Goal: Find specific page/section: Find specific page/section

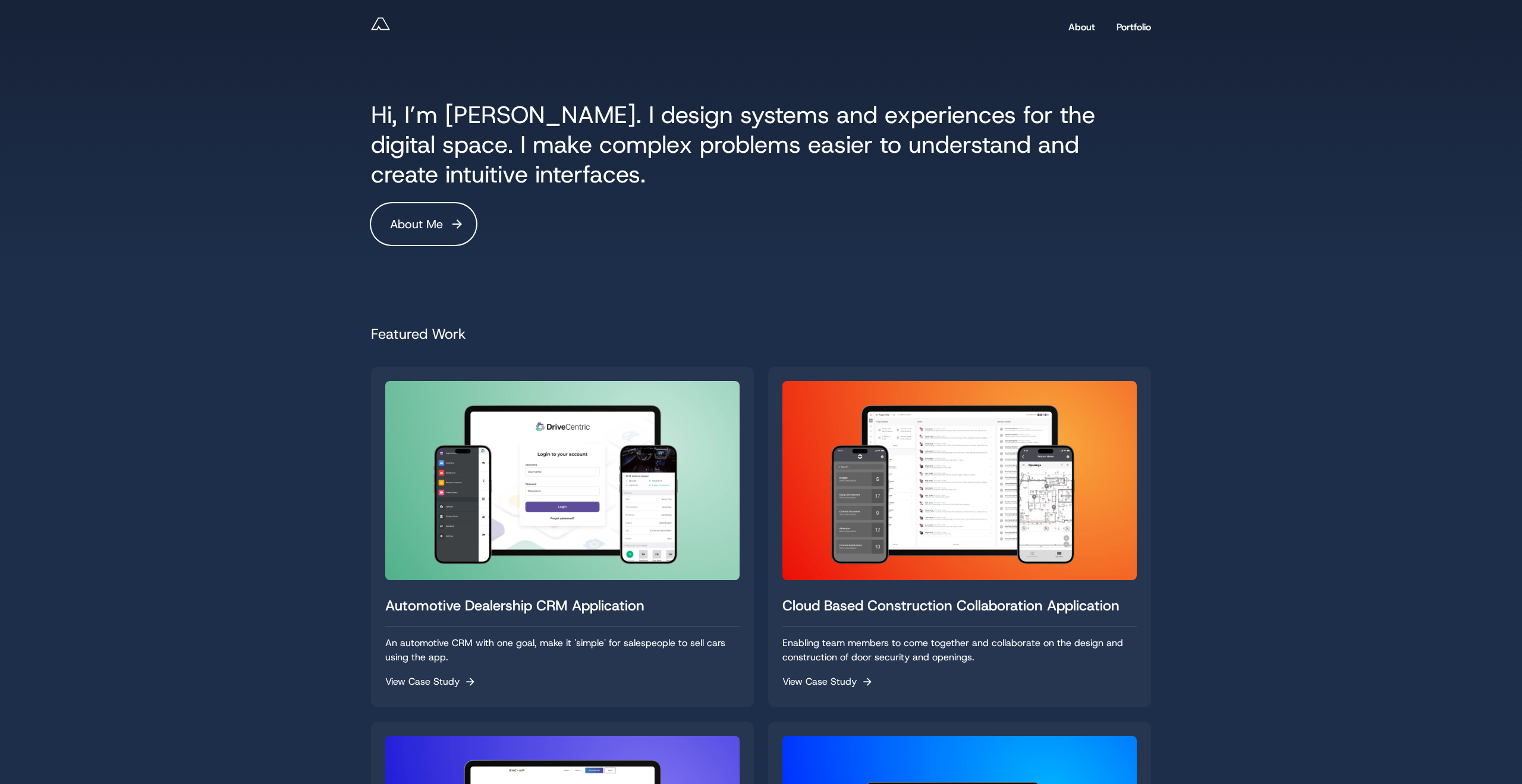
click at [658, 254] on div "Hi, I’m [PERSON_NAME]. I design systems and experiences for the digital space. …" at bounding box center [761, 132] width 809 height 264
drag, startPoint x: 634, startPoint y: 190, endPoint x: 619, endPoint y: 189, distance: 15.0
click at [634, 190] on div "Hi, I’m [PERSON_NAME]. I design systems and experiences for the digital space. …" at bounding box center [761, 132] width 809 height 264
click at [429, 212] on span at bounding box center [424, 224] width 131 height 131
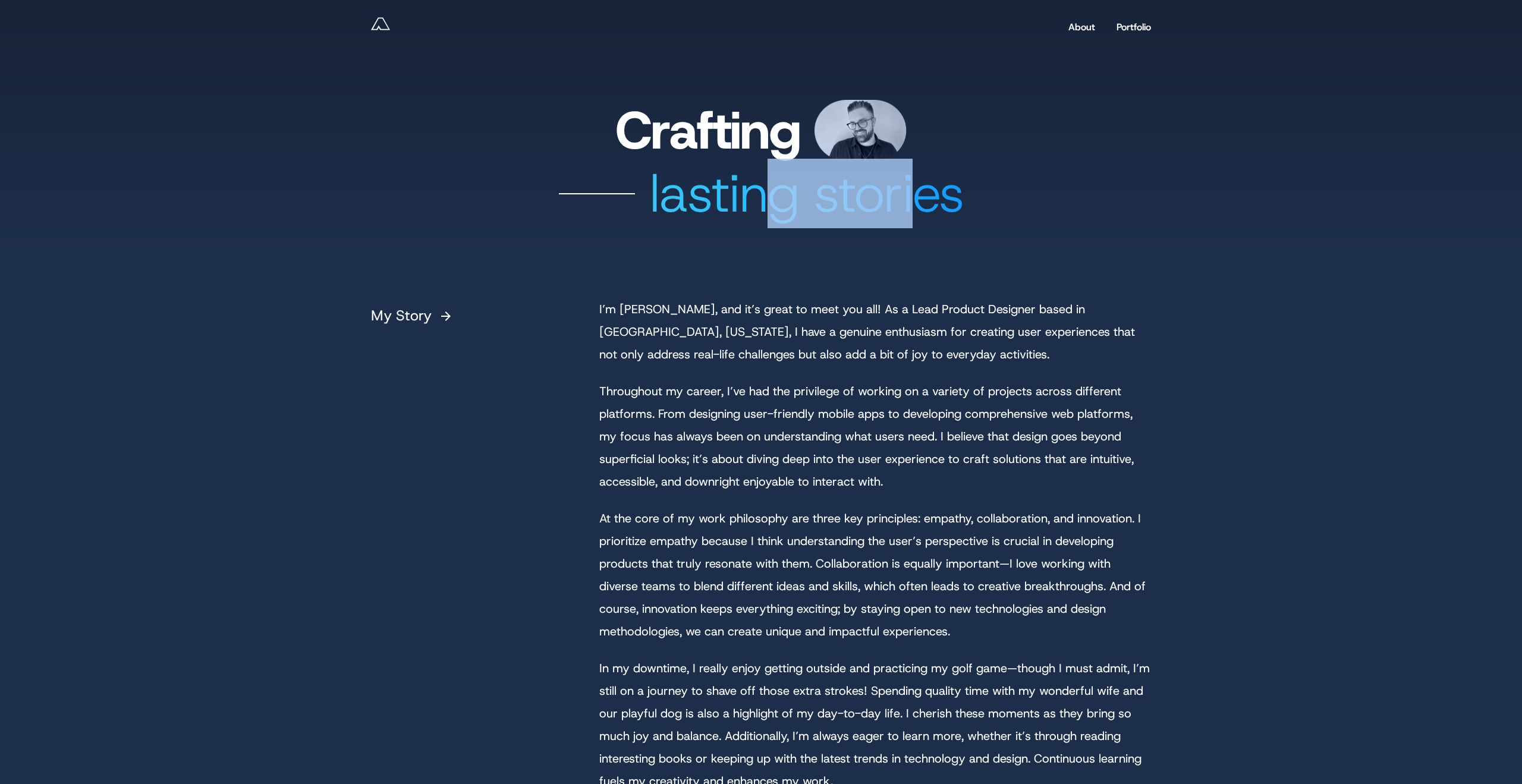
drag, startPoint x: 782, startPoint y: 184, endPoint x: 920, endPoint y: 200, distance: 138.9
click at [920, 200] on div "lasting stories" at bounding box center [761, 194] width 780 height 65
click at [925, 202] on div "lasting stories" at bounding box center [761, 194] width 780 height 65
click at [1052, 252] on div "My Story I’m Andy, and it’s great to meet you all! As a Lead Product Designer b…" at bounding box center [761, 575] width 809 height 659
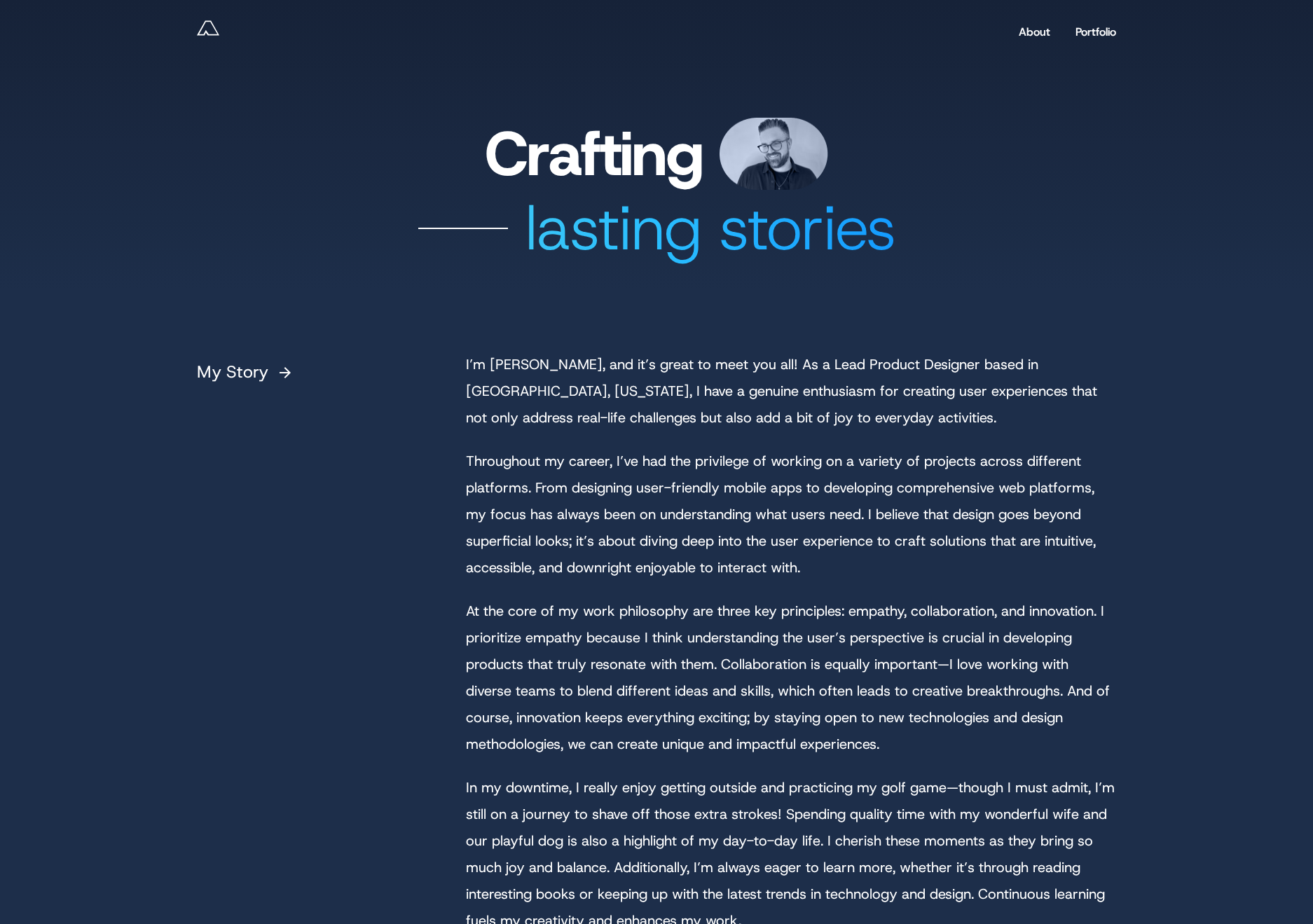
drag, startPoint x: 1055, startPoint y: 359, endPoint x: 994, endPoint y: 357, distance: 61.0
click at [1053, 360] on p "I’m Andy, and it’s great to meet you all! As a Lead Product Designer based in C…" at bounding box center [791, 390] width 650 height 80
